Goal: Information Seeking & Learning: Learn about a topic

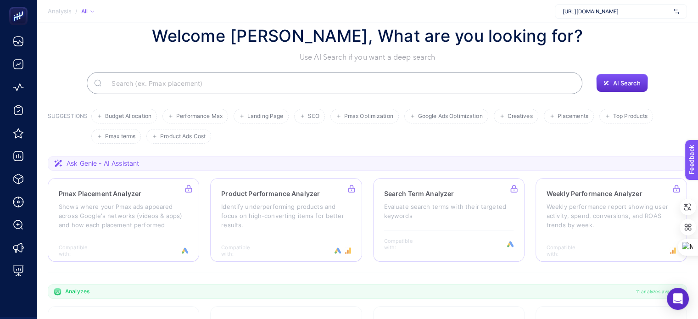
scroll to position [17, 0]
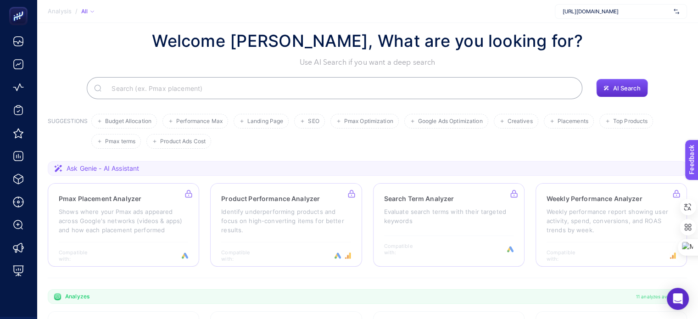
click at [609, 11] on span "https://www.sporthink.com.tr/" at bounding box center [616, 11] width 107 height 7
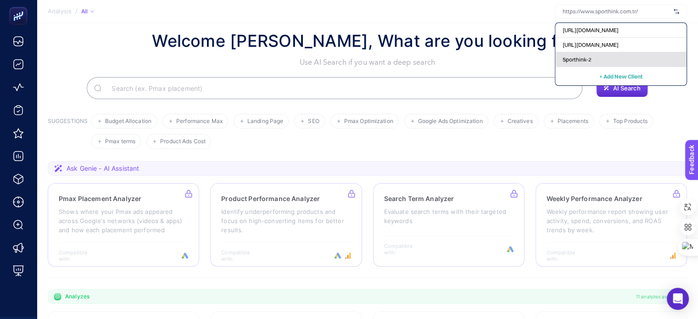
click at [593, 59] on div "Sporthink-2" at bounding box center [621, 59] width 131 height 15
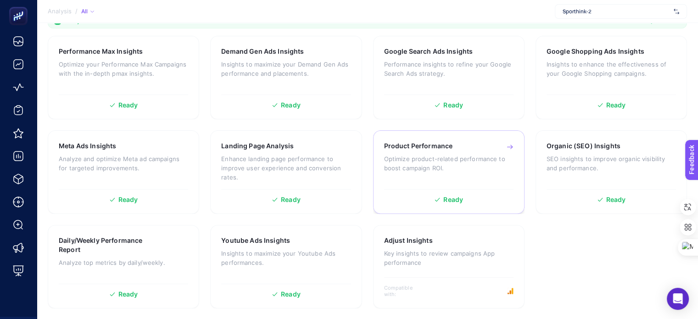
scroll to position [292, 0]
click at [446, 181] on div "Product Performance Optimize product-related performance to boost campaign ROI." at bounding box center [448, 162] width 129 height 43
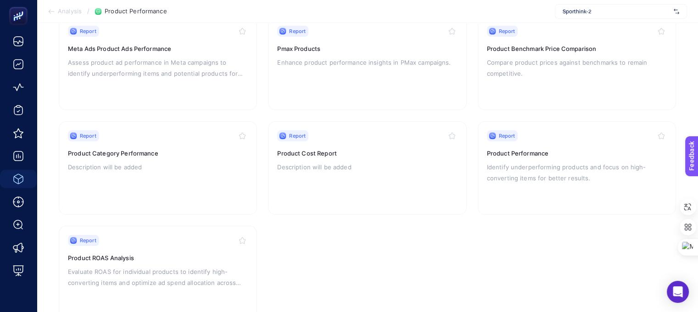
scroll to position [138, 0]
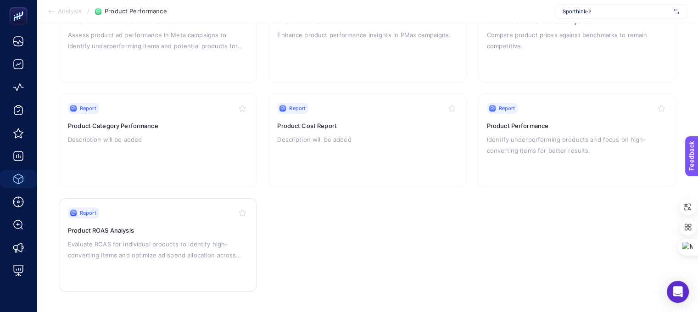
click at [112, 258] on p "Evaluate ROAS for individual products to identify high-converting items and opt…" at bounding box center [158, 250] width 180 height 22
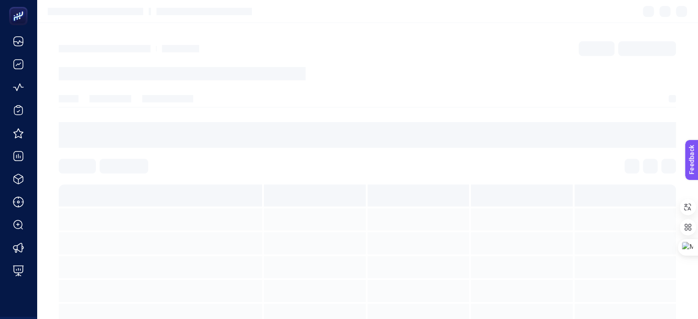
drag, startPoint x: 705, startPoint y: 125, endPoint x: 705, endPoint y: 34, distance: 90.5
click at [698, 34] on html at bounding box center [349, 159] width 698 height 319
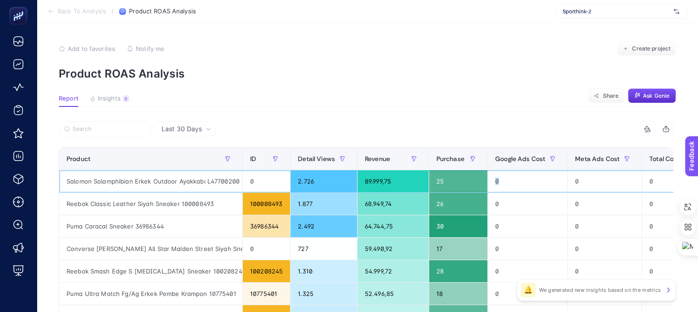
drag, startPoint x: 490, startPoint y: 180, endPoint x: 549, endPoint y: 180, distance: 59.2
click at [512, 180] on div "0" at bounding box center [527, 181] width 79 height 22
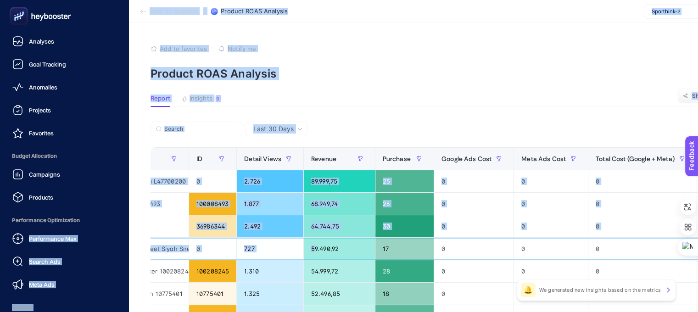
scroll to position [0, 0]
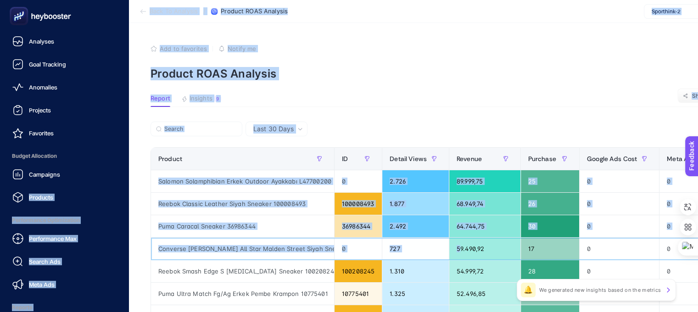
drag, startPoint x: 213, startPoint y: 259, endPoint x: 0, endPoint y: 209, distance: 218.8
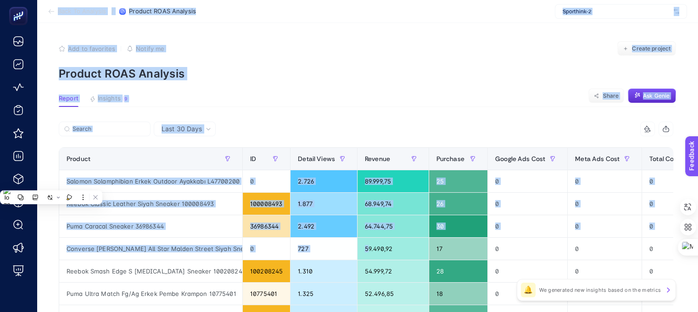
click at [453, 106] on section "Report Insights 9 Share Ask Genie" at bounding box center [368, 101] width 618 height 12
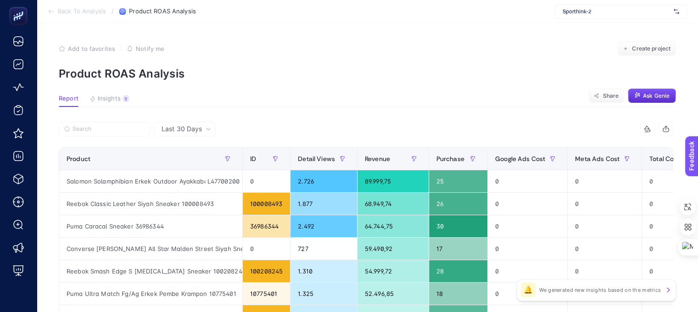
click at [103, 96] on span "Insights" at bounding box center [109, 98] width 23 height 7
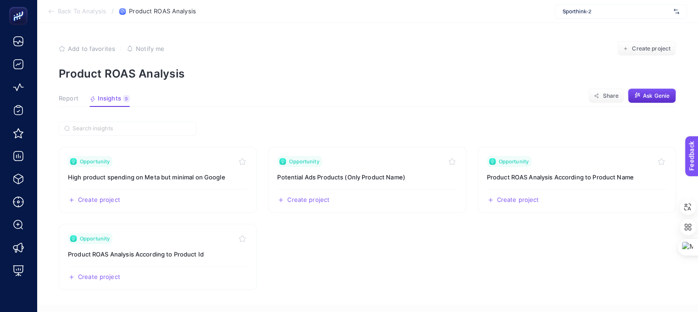
click at [66, 93] on article "Add to favorites false Notify me Create project Product ROAS Analysis Report In…" at bounding box center [368, 280] width 662 height 514
click at [66, 96] on span "Report" at bounding box center [69, 98] width 20 height 7
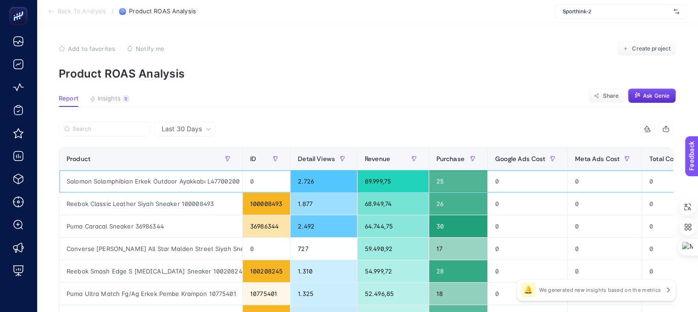
click at [104, 183] on div "Salomon Solamphibian Erkek Outdoor Ayakkabı L47700200" at bounding box center [150, 181] width 183 height 22
click at [221, 181] on div "Salomon Solamphibian Erkek Outdoor Ayakkabı L47700200" at bounding box center [150, 181] width 183 height 22
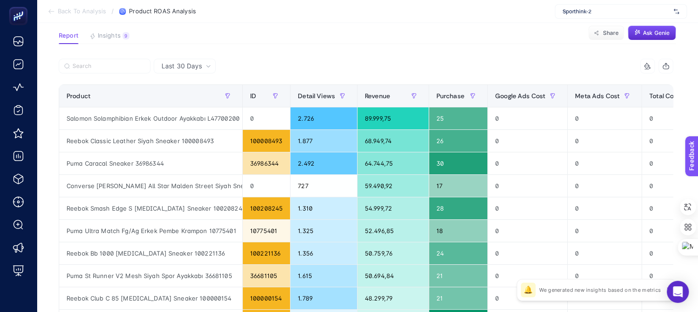
scroll to position [46, 0]
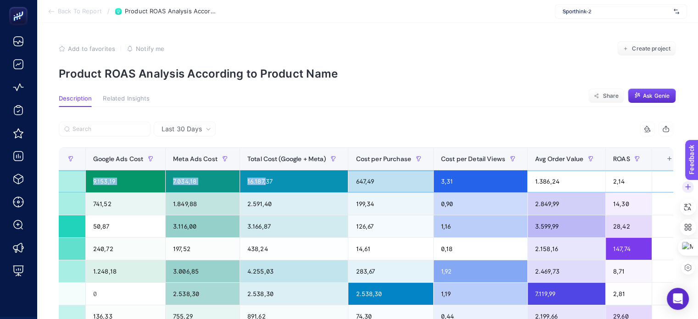
scroll to position [0, 4]
drag, startPoint x: 614, startPoint y: 177, endPoint x: 593, endPoint y: 185, distance: 22.1
click at [591, 185] on tr "lumberjack pol erkek [MEDICAL_DATA] spor ayakkabı 101932436 4.885 25 34.655,99 …" at bounding box center [196, 181] width 980 height 22
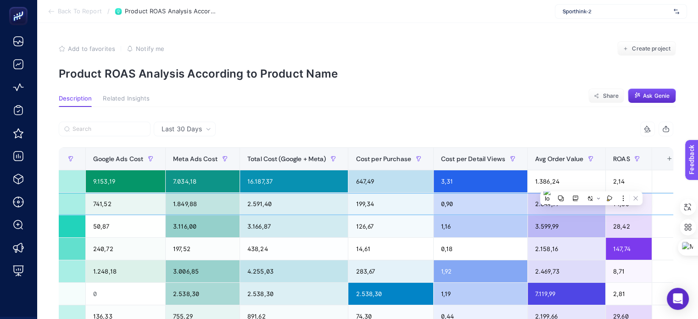
click at [434, 197] on div "0,90" at bounding box center [481, 204] width 94 height 22
click at [417, 203] on div "199,34" at bounding box center [391, 204] width 84 height 22
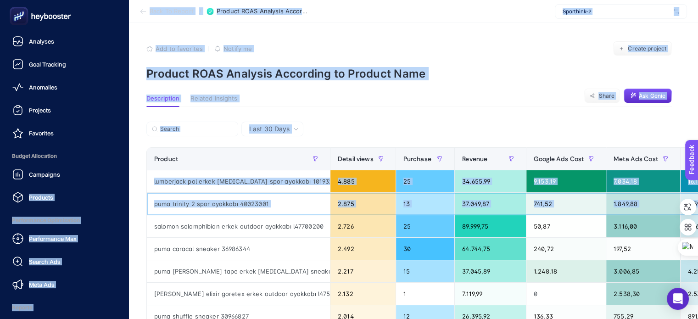
scroll to position [0, 0]
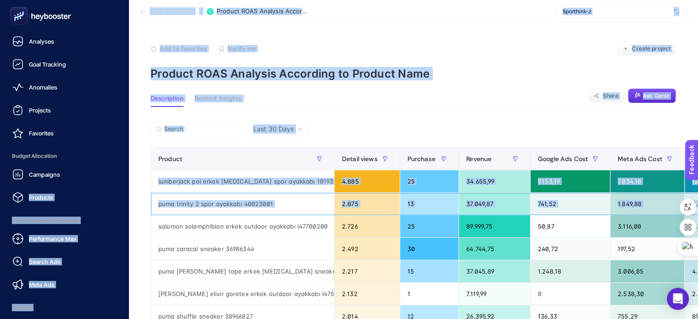
drag, startPoint x: 411, startPoint y: 206, endPoint x: 0, endPoint y: 201, distance: 410.1
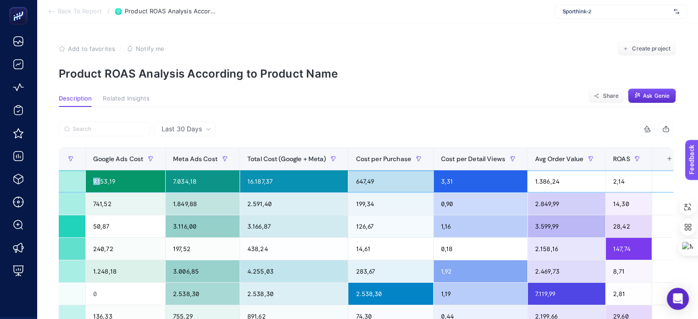
scroll to position [0, 4]
drag, startPoint x: 448, startPoint y: 183, endPoint x: 590, endPoint y: 176, distance: 142.1
click at [590, 176] on tr "lumberjack pol erkek [MEDICAL_DATA] spor ayakkabı 101932436 4.885 25 34.655,99 …" at bounding box center [196, 181] width 980 height 22
click at [610, 180] on div "2,14" at bounding box center [629, 181] width 46 height 22
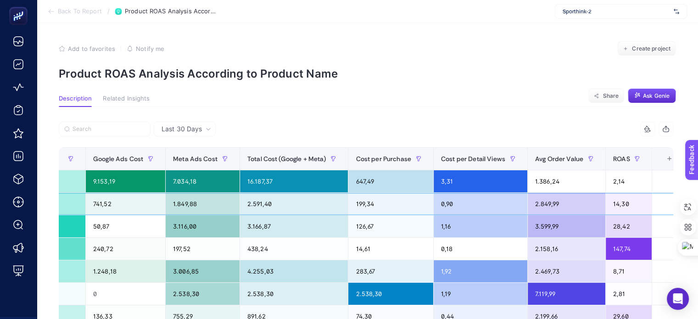
click at [478, 207] on div "0,90" at bounding box center [481, 204] width 94 height 22
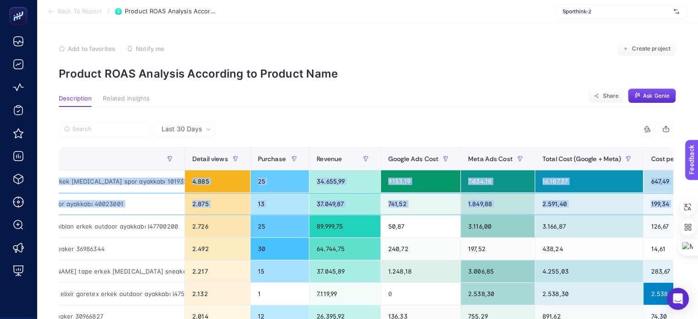
scroll to position [0, 0]
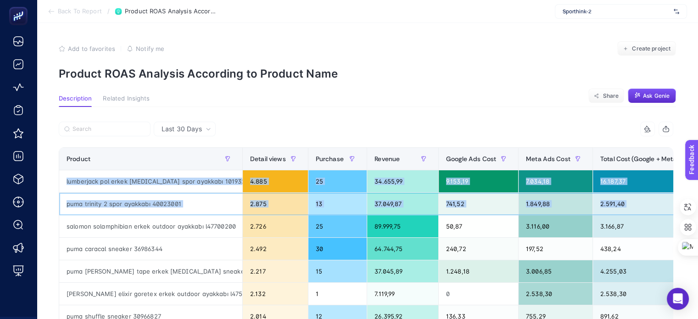
drag, startPoint x: 569, startPoint y: 209, endPoint x: 47, endPoint y: 193, distance: 521.9
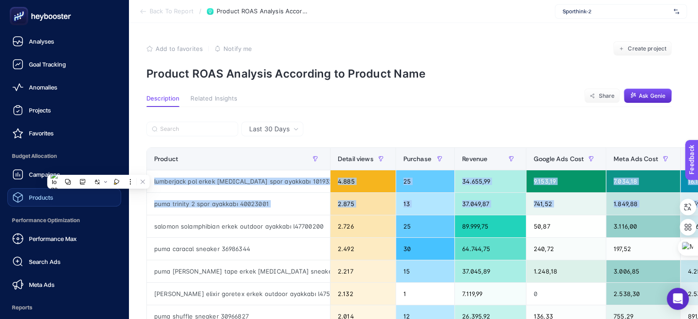
click at [45, 201] on div "Products" at bounding box center [32, 197] width 41 height 11
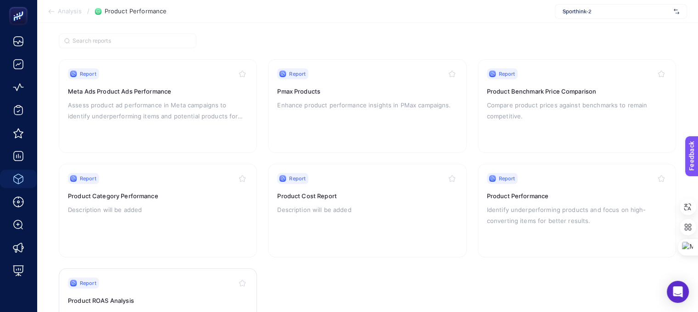
scroll to position [46, 0]
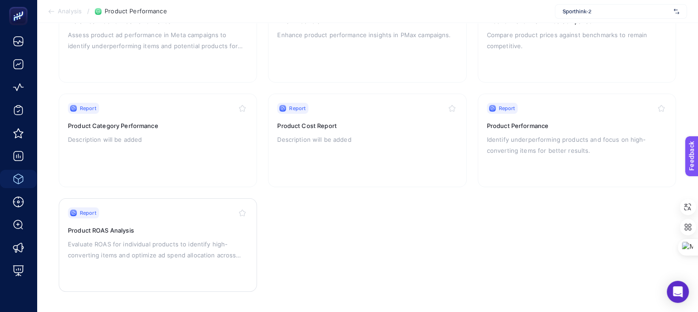
click at [150, 247] on p "Evaluate ROAS for individual products to identify high-converting items and opt…" at bounding box center [158, 250] width 180 height 22
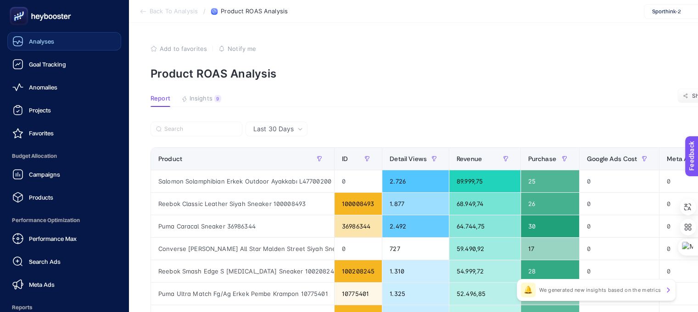
click at [44, 38] on span "Analyses" at bounding box center [41, 41] width 25 height 7
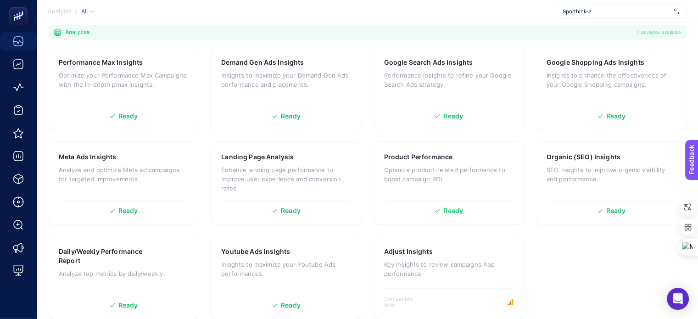
scroll to position [292, 0]
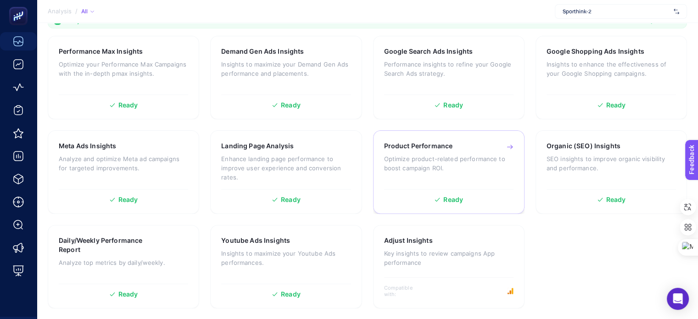
click at [446, 159] on p "Optimize product-related performance to boost campaign ROI." at bounding box center [448, 163] width 129 height 18
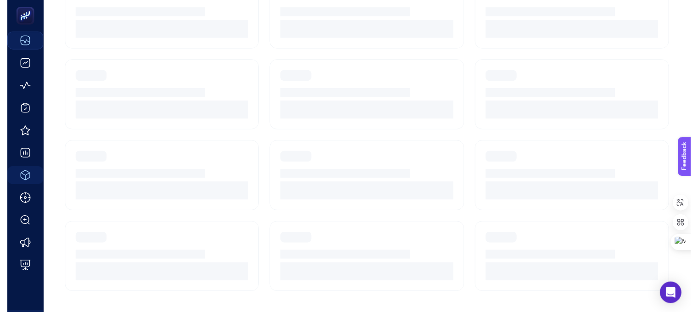
scroll to position [138, 0]
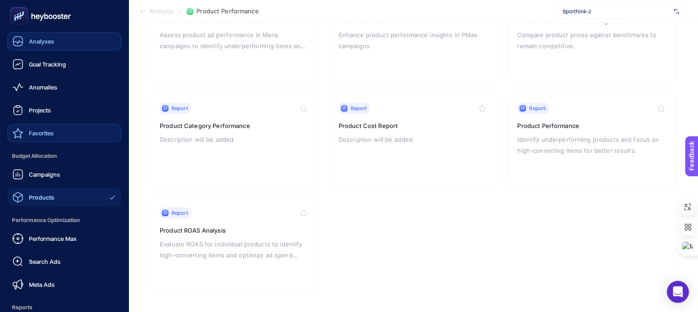
click at [43, 133] on span "Favorites" at bounding box center [41, 132] width 25 height 7
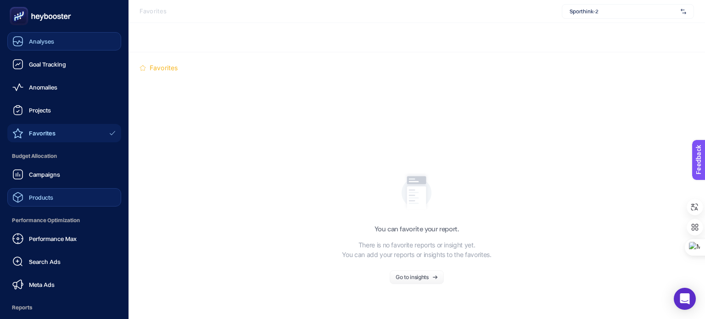
click at [41, 201] on div "Products" at bounding box center [32, 197] width 41 height 11
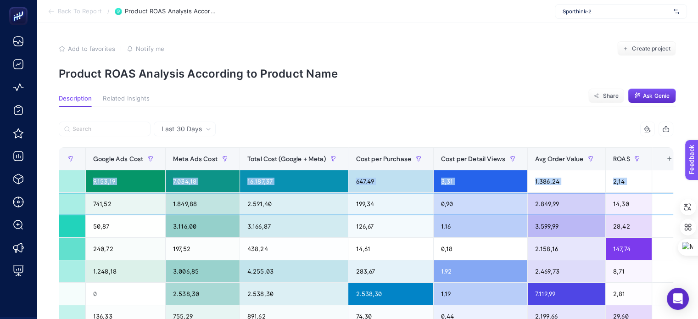
scroll to position [0, 4]
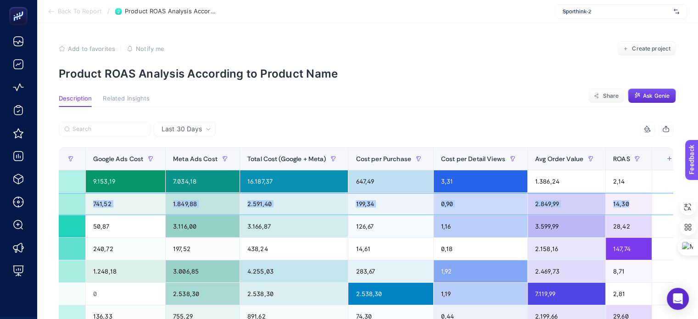
drag, startPoint x: 437, startPoint y: 206, endPoint x: 629, endPoint y: 202, distance: 192.0
click at [629, 202] on tr "puma trinity 2 spor ayakkabı 40023001 2.875 13 37.049,87 741,52 1.849,88 2.591,…" at bounding box center [196, 204] width 980 height 22
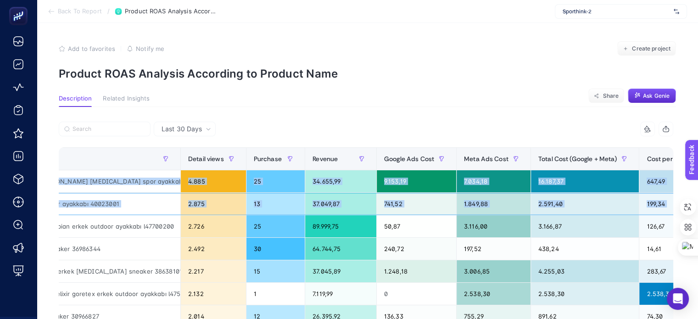
scroll to position [0, 0]
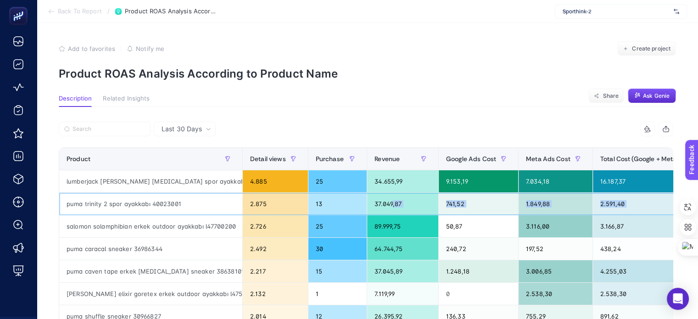
drag, startPoint x: 473, startPoint y: 204, endPoint x: 388, endPoint y: 202, distance: 85.4
click at [388, 202] on tr "puma trinity 2 spor ayakkabı 40023001 2.875 13 37.049,87 741,52 1.849,88 2.591,…" at bounding box center [549, 204] width 980 height 22
click at [318, 202] on div "13" at bounding box center [338, 204] width 58 height 22
click at [311, 205] on div "13" at bounding box center [338, 204] width 58 height 22
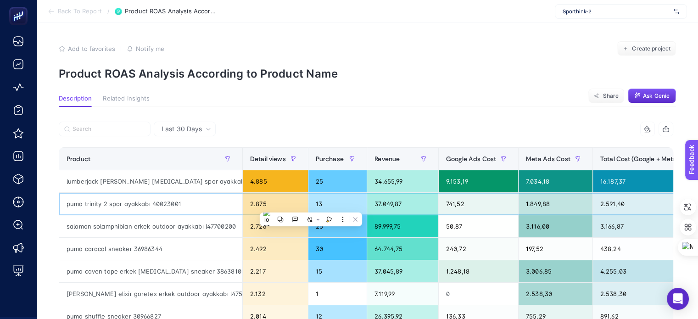
click at [386, 206] on div "37.049,87" at bounding box center [402, 204] width 71 height 22
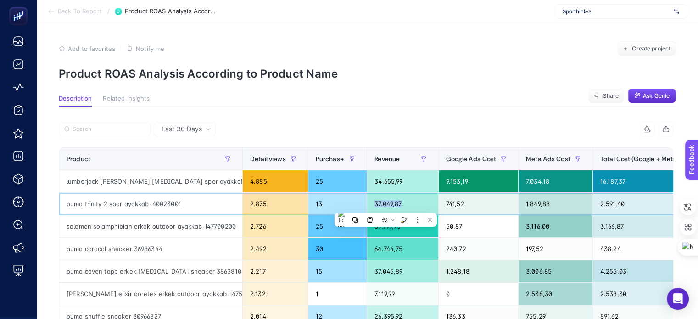
click at [386, 206] on div "37.049,87" at bounding box center [402, 204] width 71 height 22
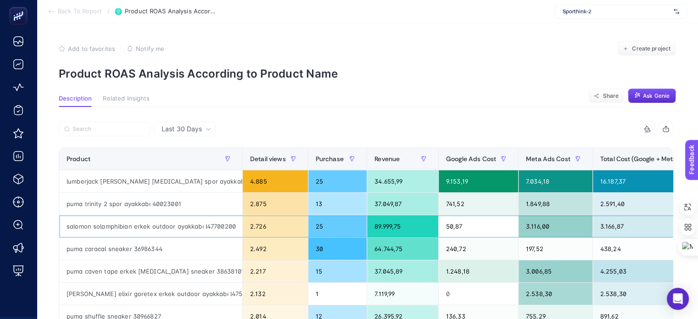
click at [385, 226] on div "89.999,75" at bounding box center [402, 226] width 71 height 22
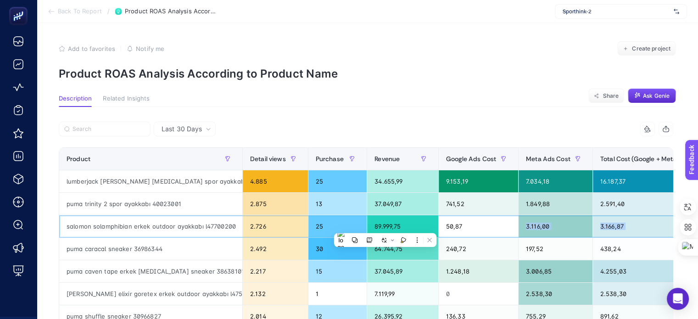
scroll to position [0, 353]
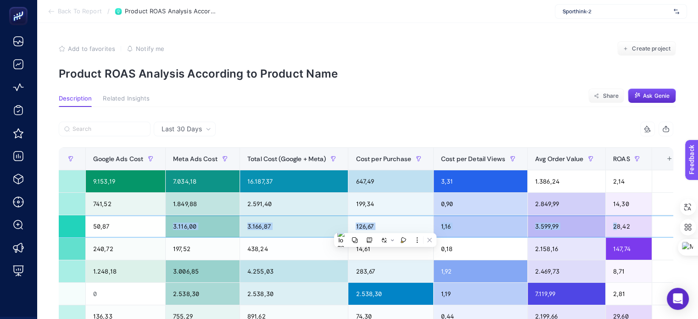
drag, startPoint x: 474, startPoint y: 226, endPoint x: 607, endPoint y: 225, distance: 133.2
click at [607, 225] on tr "salomon solamphibian erkek outdoor ayakkabı l47700200 2.726 25 89.999,75 50,87 …" at bounding box center [196, 226] width 980 height 22
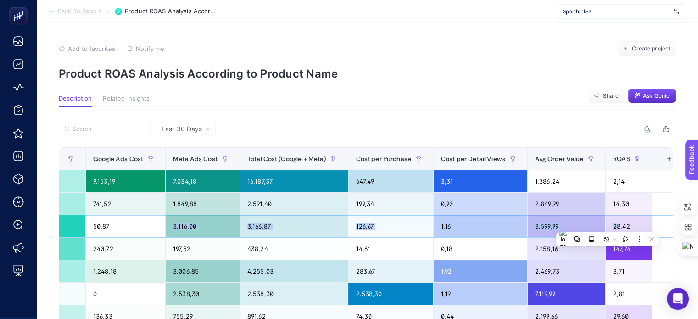
click at [494, 231] on div "1,16" at bounding box center [481, 226] width 94 height 22
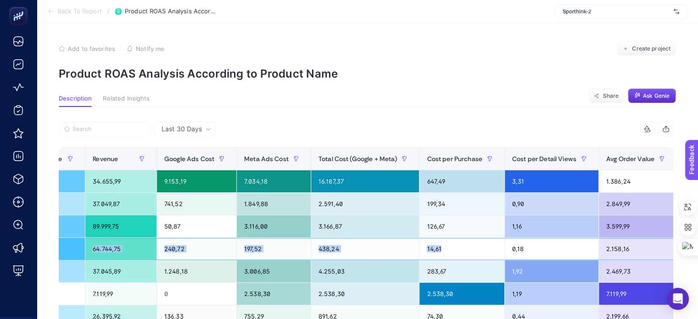
scroll to position [0, 0]
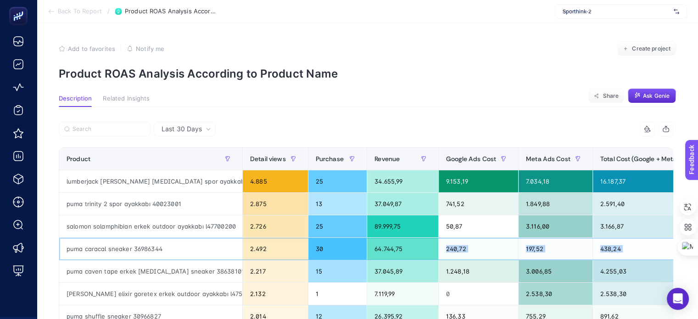
drag, startPoint x: 294, startPoint y: 235, endPoint x: 400, endPoint y: 252, distance: 107.5
click at [400, 252] on tr "puma caracal sneaker 36986344 2.492 30 64.744,75 240,72 197,52 438,24 14,61 0,1…" at bounding box center [549, 249] width 980 height 22
click at [605, 252] on div "438,24" at bounding box center [647, 249] width 108 height 22
drag, startPoint x: 605, startPoint y: 252, endPoint x: 283, endPoint y: 247, distance: 321.9
click at [283, 247] on tr "puma caracal sneaker 36986344 2.492 30 64.744,75 240,72 197,52 438,24 14,61 0,1…" at bounding box center [549, 249] width 980 height 22
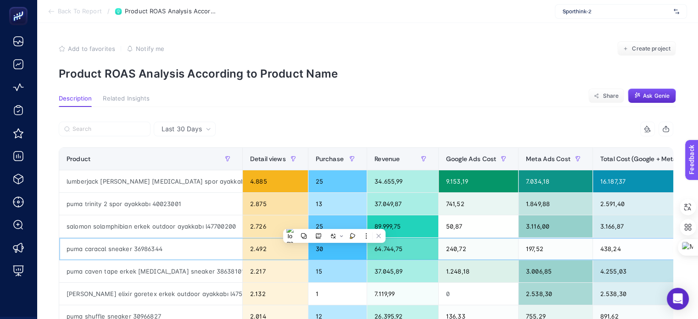
click at [156, 247] on div "puma caracal sneaker 36986344" at bounding box center [150, 249] width 183 height 22
